Goal: Task Accomplishment & Management: Complete application form

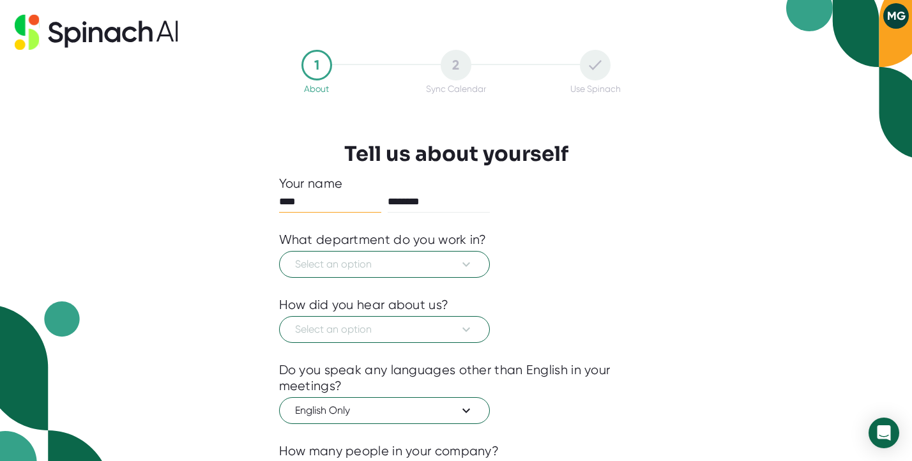
click at [420, 279] on div at bounding box center [456, 287] width 354 height 19
click at [414, 266] on span "Select an option" at bounding box center [384, 264] width 179 height 15
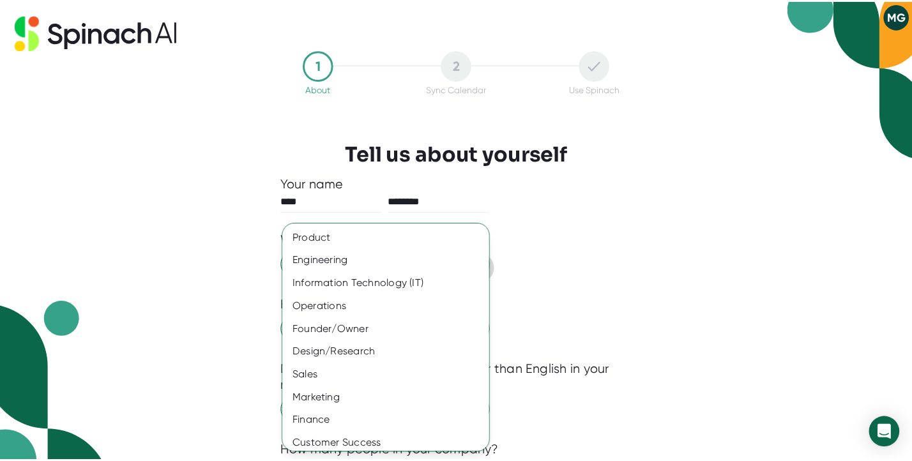
scroll to position [75, 0]
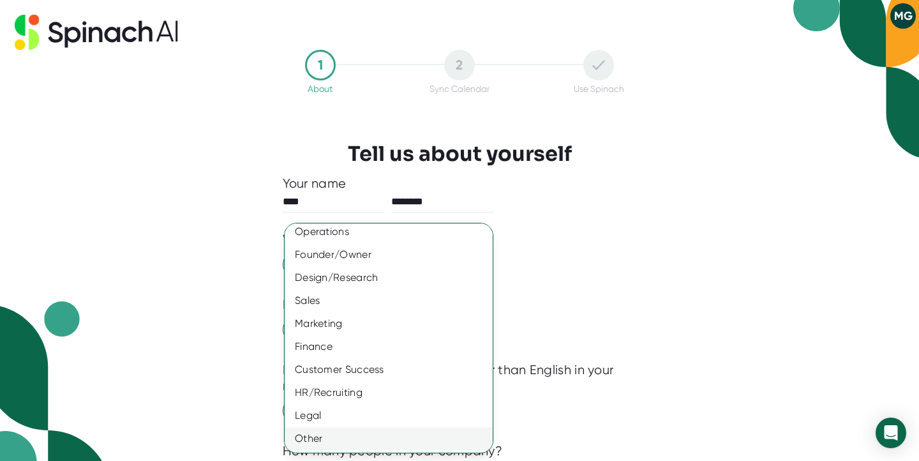
click at [351, 439] on div "Other" at bounding box center [389, 438] width 208 height 23
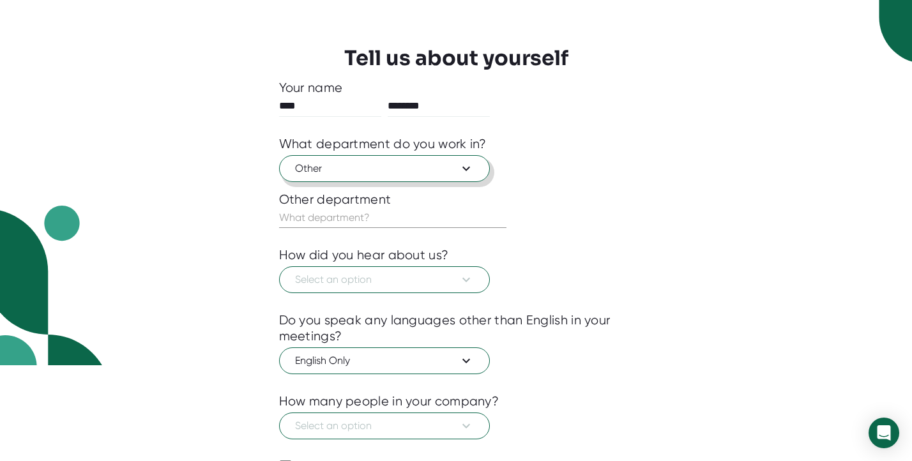
scroll to position [107, 0]
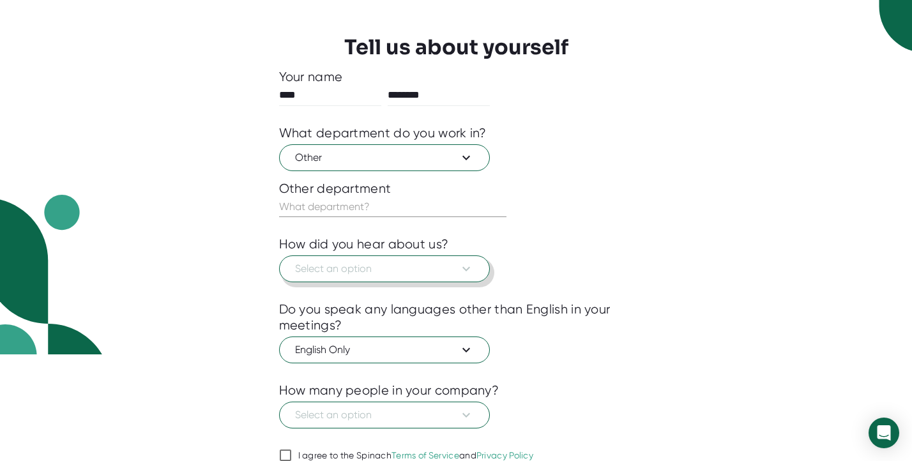
click at [409, 267] on span "Select an option" at bounding box center [384, 268] width 179 height 15
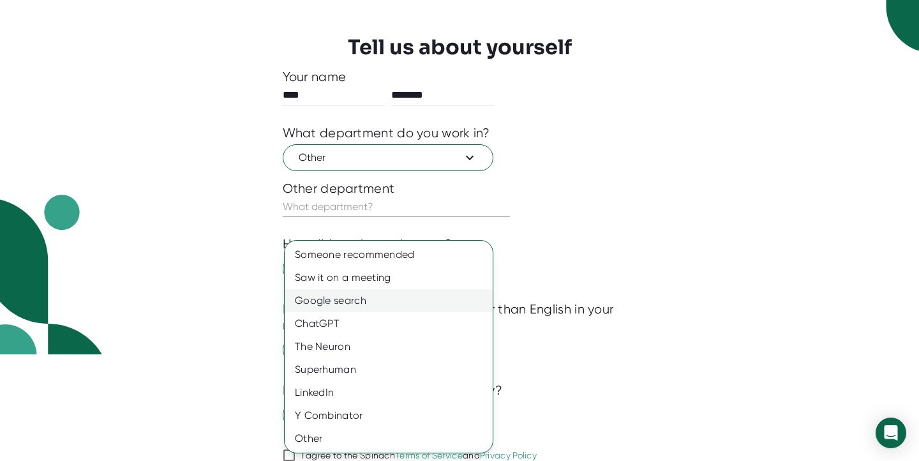
click at [408, 301] on div "Google search" at bounding box center [389, 300] width 208 height 23
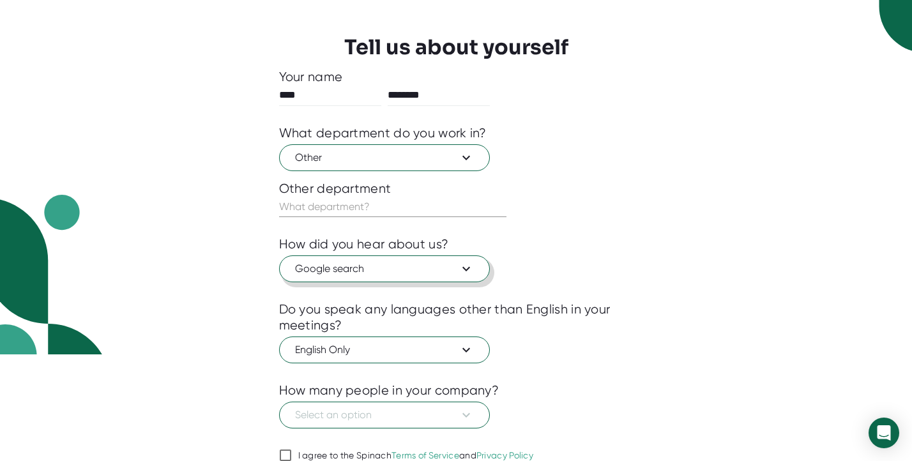
scroll to position [164, 0]
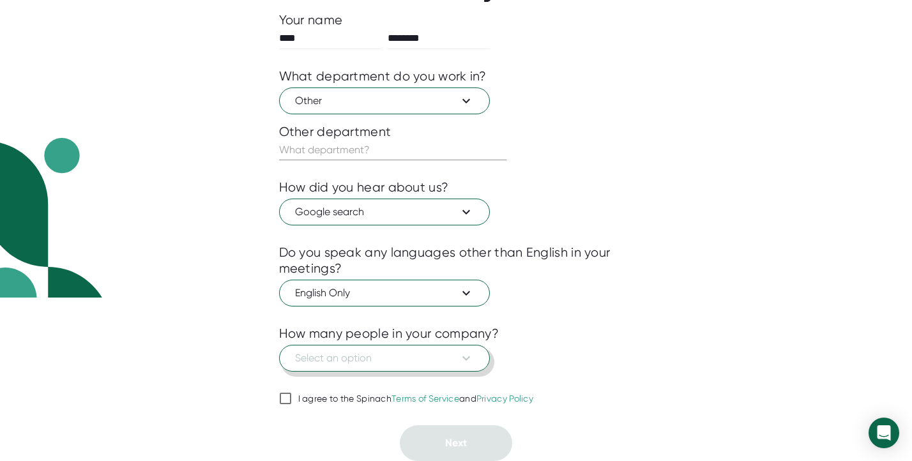
click at [413, 368] on button "Select an option" at bounding box center [384, 358] width 211 height 27
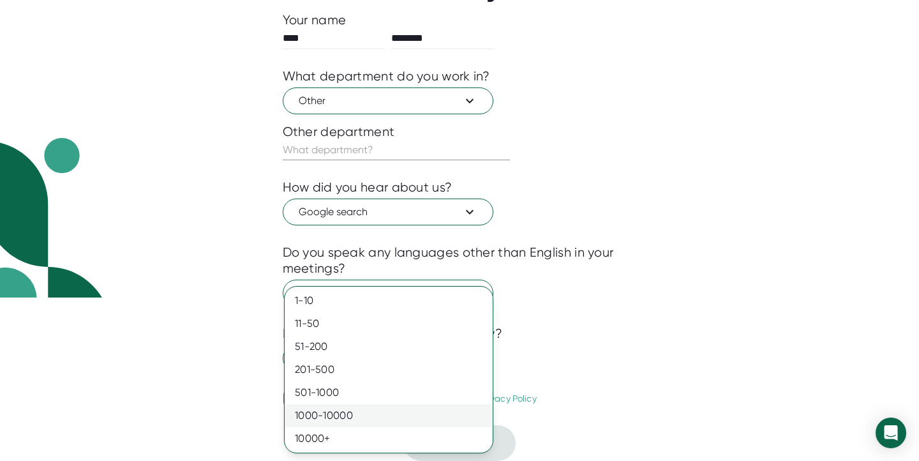
click at [412, 410] on div "1000-10000" at bounding box center [389, 415] width 208 height 23
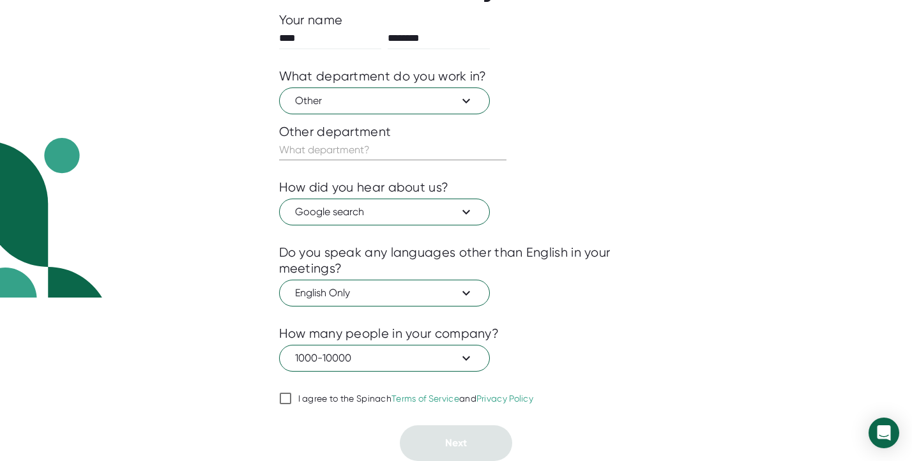
click at [292, 395] on span "I agree to the Spinach Terms of Service and Privacy Policy" at bounding box center [413, 398] width 242 height 11
click at [292, 395] on input "I agree to the Spinach Terms of Service and Privacy Policy" at bounding box center [285, 398] width 13 height 15
checkbox input "true"
click at [355, 148] on input "text" at bounding box center [392, 150] width 227 height 20
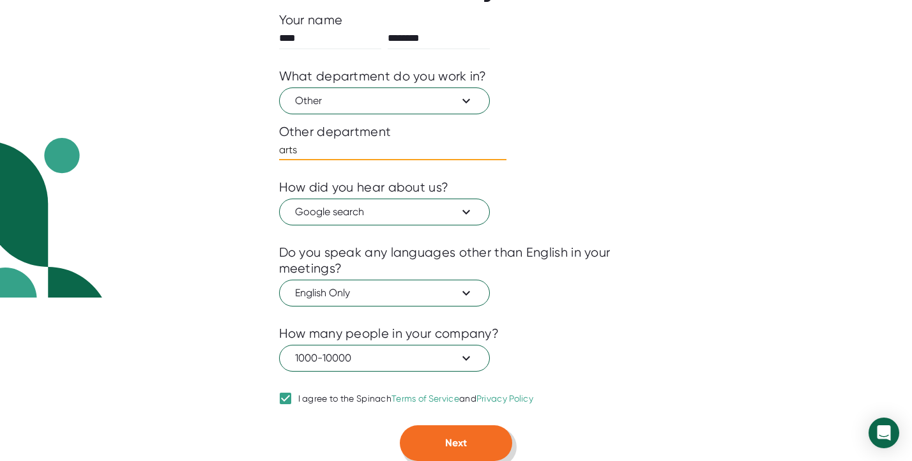
type input "arts"
click at [462, 442] on span "Next" at bounding box center [456, 443] width 22 height 12
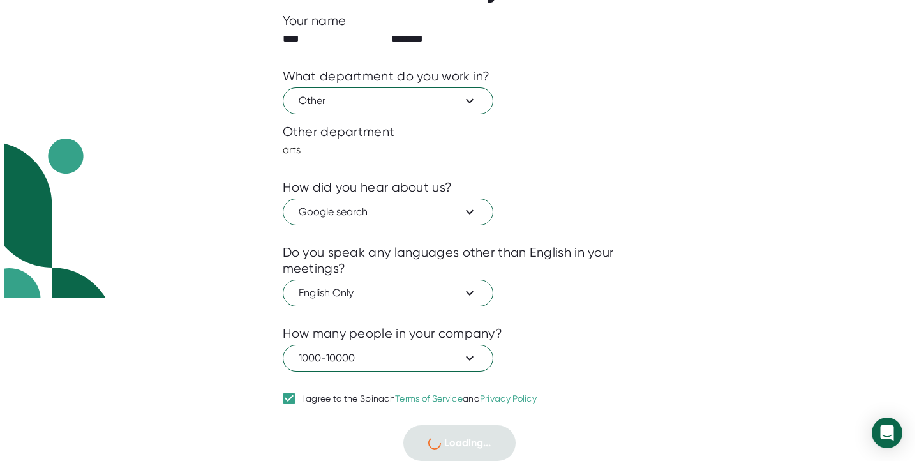
scroll to position [0, 0]
